Goal: Transaction & Acquisition: Purchase product/service

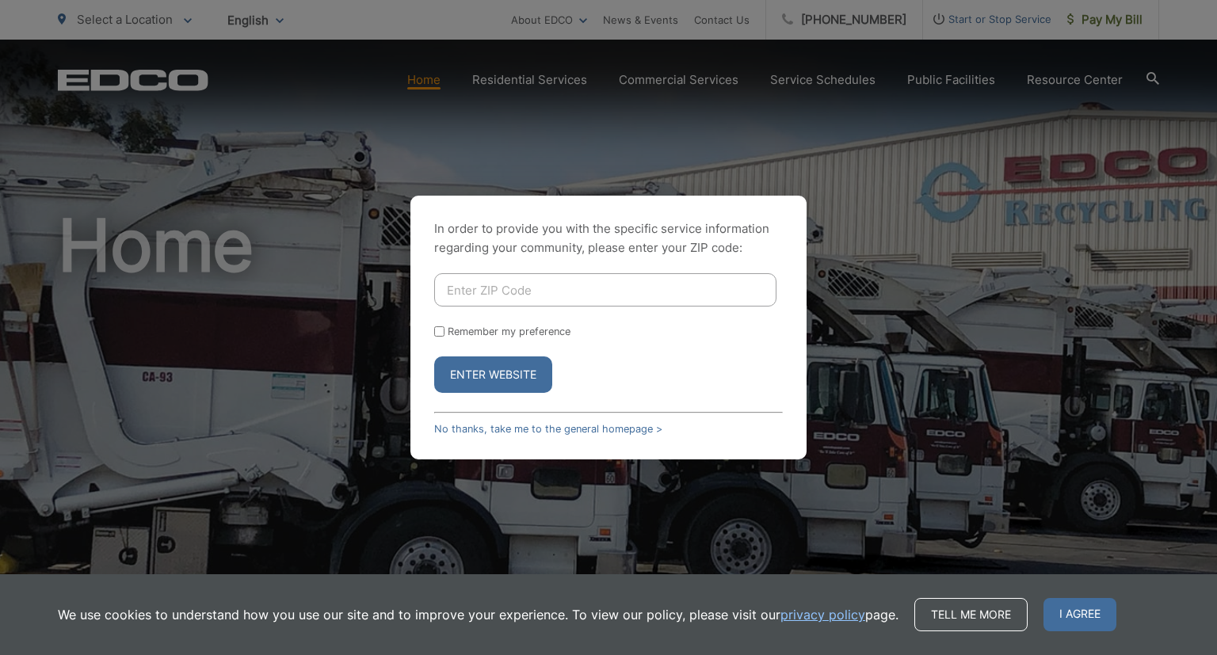
click at [565, 292] on input "Enter ZIP Code" at bounding box center [605, 289] width 342 height 33
type input "92084"
click at [534, 364] on button "Enter Website" at bounding box center [493, 374] width 118 height 36
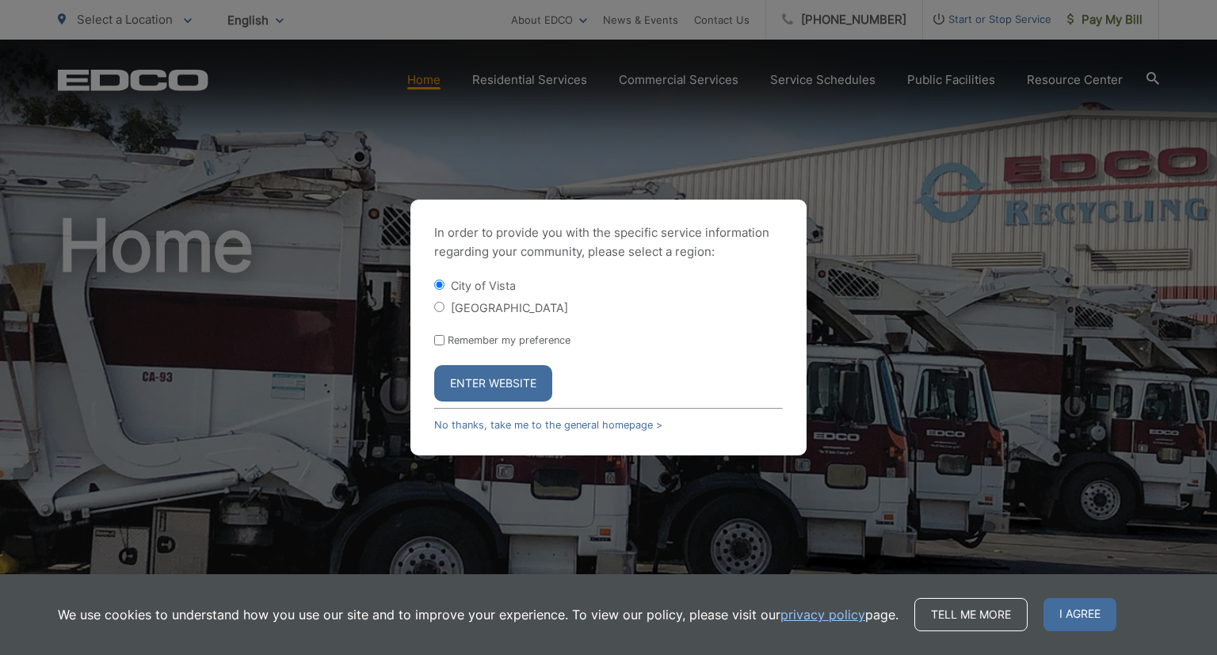
click at [448, 308] on div "[GEOGRAPHIC_DATA]" at bounding box center [608, 307] width 349 height 16
click at [436, 306] on input "[GEOGRAPHIC_DATA]" at bounding box center [439, 307] width 10 height 10
radio input "true"
click at [436, 306] on input "[GEOGRAPHIC_DATA]" at bounding box center [439, 307] width 10 height 10
click at [486, 382] on button "Enter Website" at bounding box center [493, 383] width 118 height 36
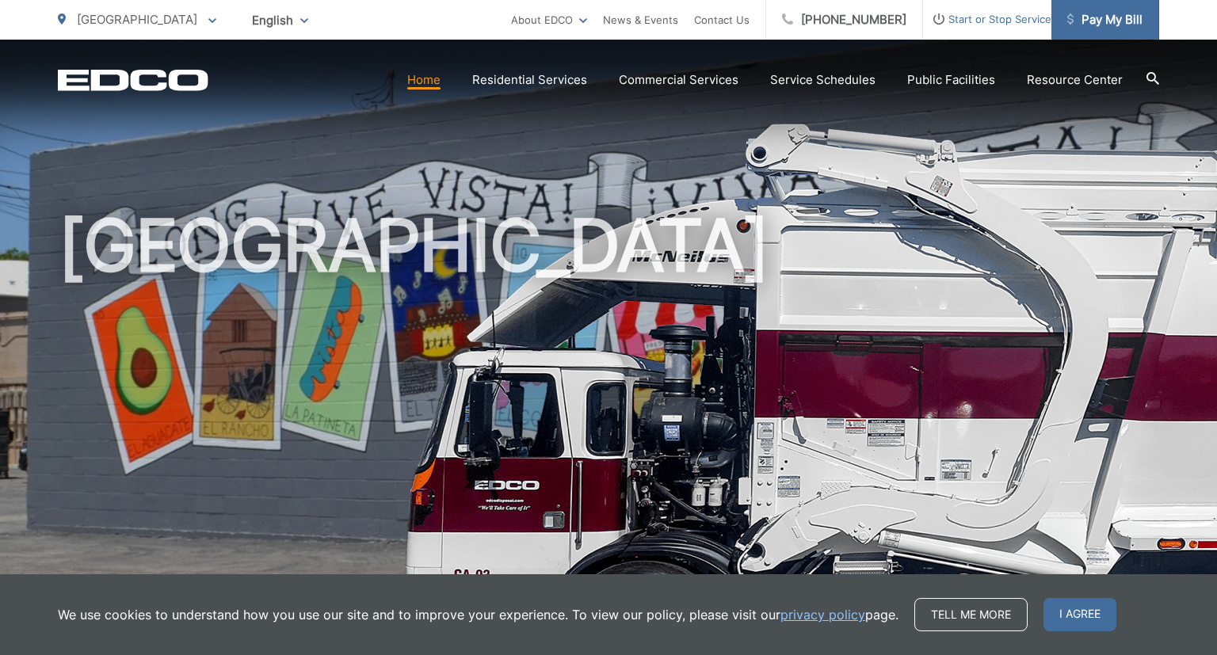
click at [1093, 29] on span "Pay My Bill" at bounding box center [1104, 19] width 75 height 19
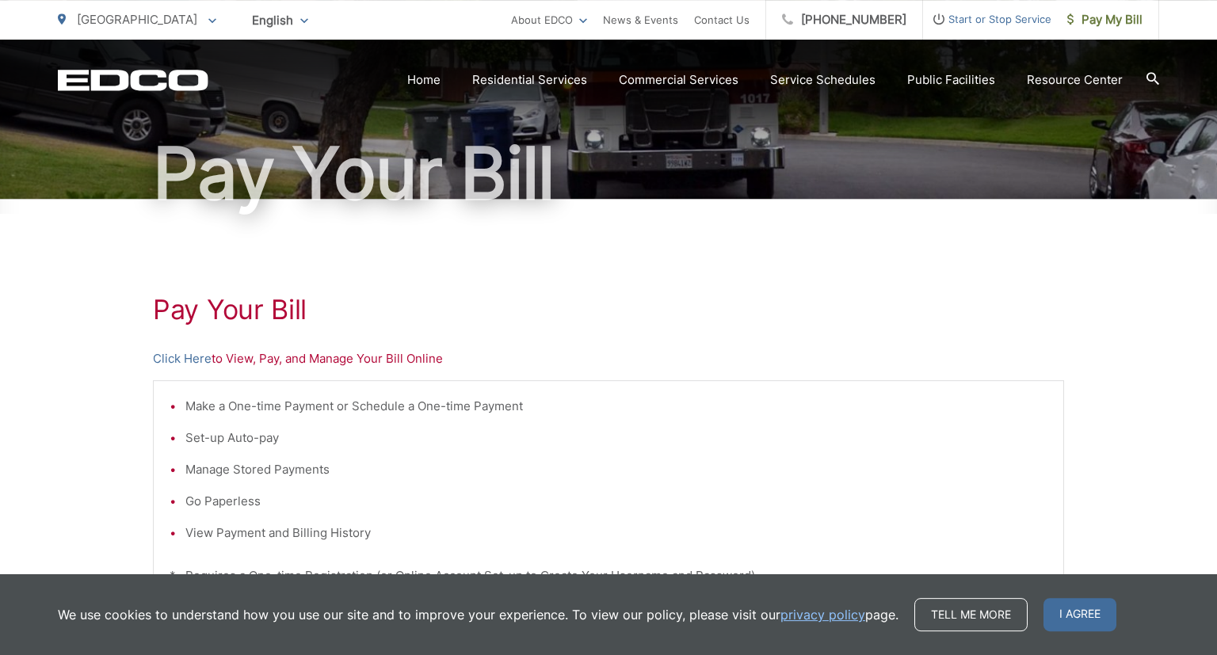
scroll to position [119, 0]
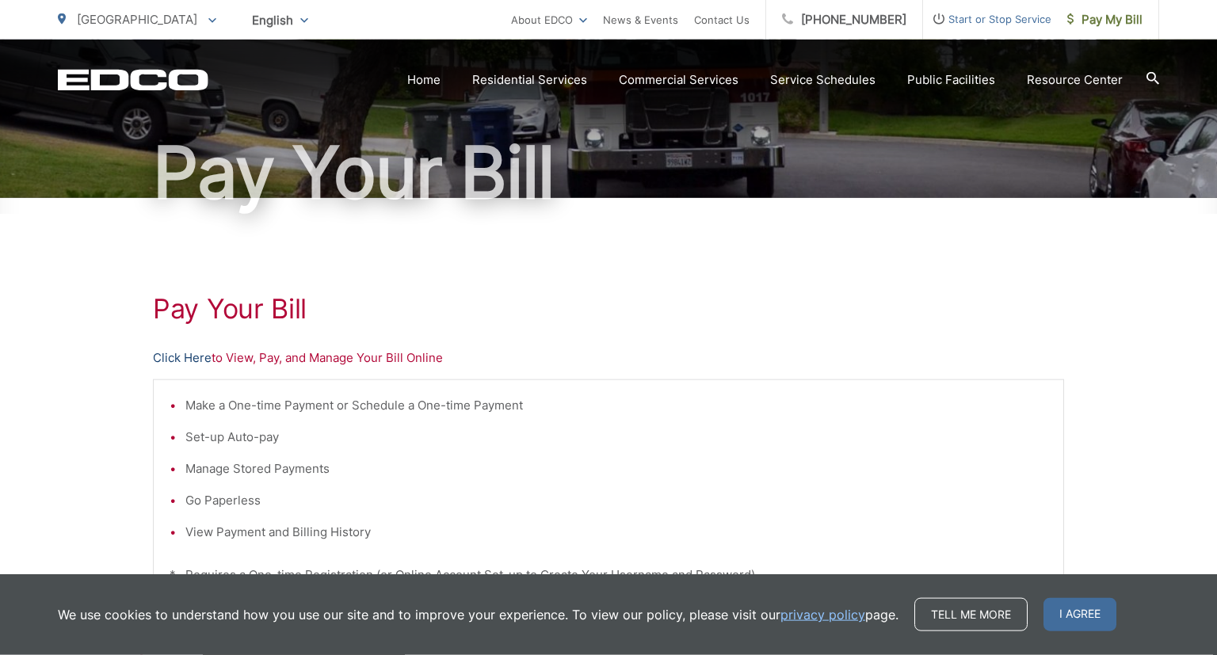
click at [197, 359] on link "Click Here" at bounding box center [182, 358] width 59 height 19
